Goal: Information Seeking & Learning: Check status

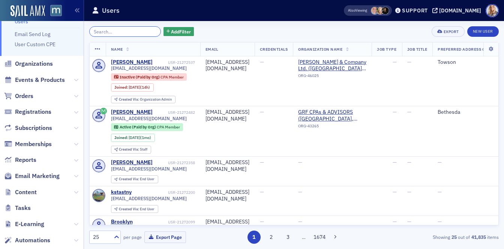
scroll to position [27, 0]
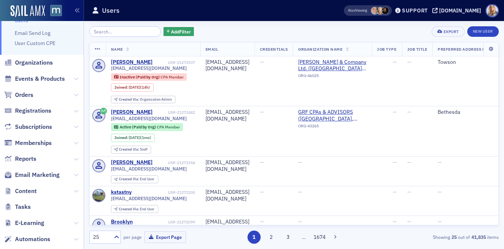
click at [62, 114] on span "Registrations" at bounding box center [42, 111] width 84 height 16
click at [76, 159] on icon at bounding box center [76, 159] width 5 height 5
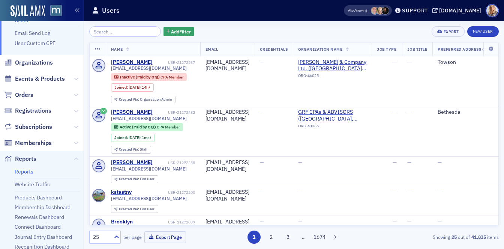
click at [26, 170] on link "Reports" at bounding box center [24, 171] width 19 height 7
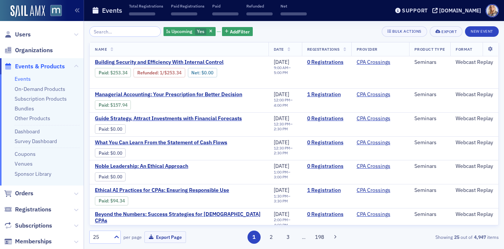
click at [123, 34] on input "search" at bounding box center [125, 31] width 72 height 11
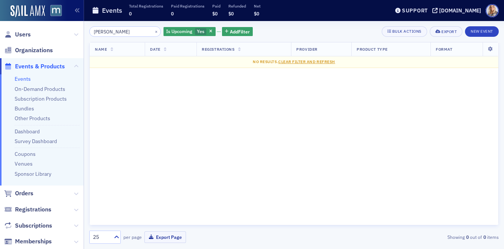
click at [115, 32] on input "Heather Friis" at bounding box center [125, 31] width 72 height 11
type input "Heather Friis"
click at [76, 35] on icon at bounding box center [76, 34] width 5 height 5
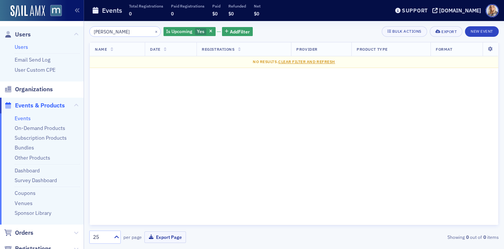
click at [19, 47] on link "Users" at bounding box center [22, 47] width 14 height 7
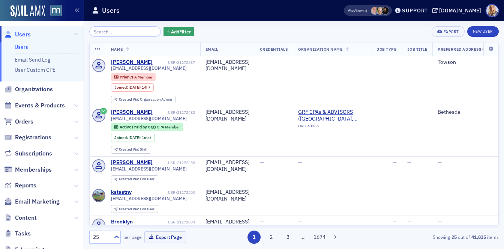
click at [108, 32] on input "search" at bounding box center [125, 31] width 72 height 11
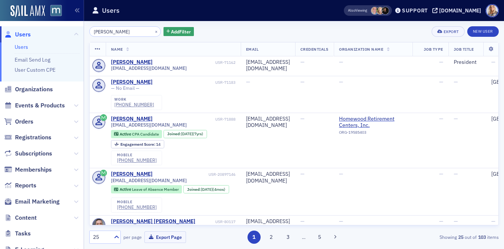
click at [115, 32] on input "Heather Friis" at bounding box center [125, 31] width 72 height 11
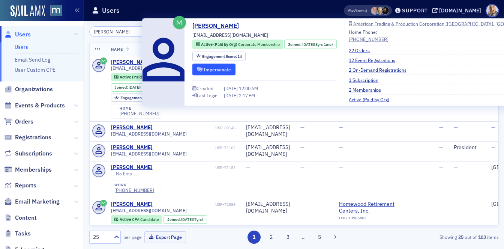
click at [207, 66] on button "Impersonate" at bounding box center [214, 69] width 43 height 12
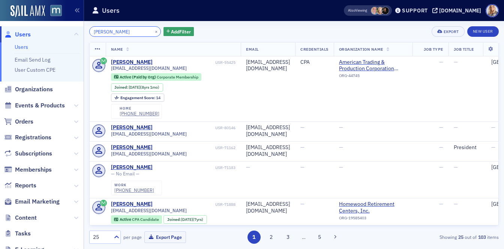
drag, startPoint x: 131, startPoint y: 30, endPoint x: 74, endPoint y: 30, distance: 57.0
click at [74, 30] on div "Users Users Email Send Log User Custom CPE Organizations Events & Products Orde…" at bounding box center [252, 124] width 504 height 249
paste input "Jack Reagan"
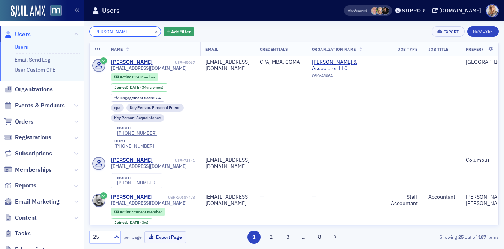
click at [107, 32] on input "Jack Reagan" at bounding box center [125, 31] width 72 height 11
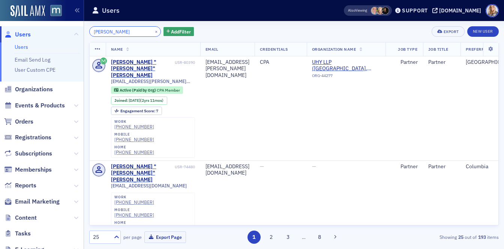
type input "[PERSON_NAME]"
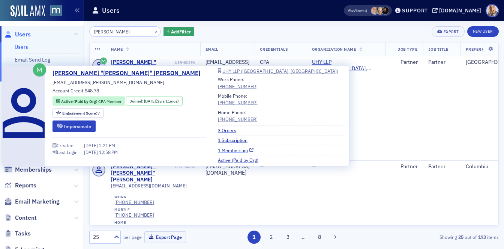
click at [218, 150] on link "1 Membership" at bounding box center [236, 149] width 36 height 7
click at [218, 129] on link "3 Orders" at bounding box center [230, 130] width 24 height 7
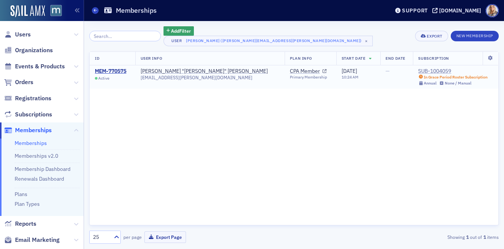
click at [418, 73] on div "SUB-1004059" at bounding box center [452, 71] width 69 height 7
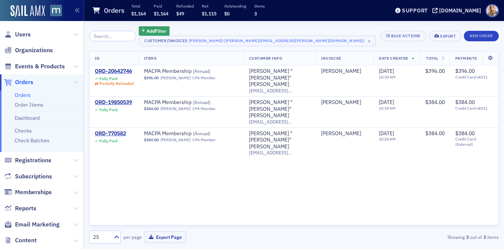
click at [122, 54] on th "ID" at bounding box center [114, 59] width 49 height 14
click at [120, 72] on div "ORD-20642746" at bounding box center [114, 71] width 39 height 7
